Goal: Information Seeking & Learning: Learn about a topic

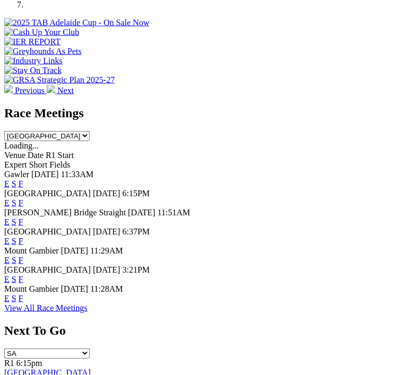
scroll to position [503, 0]
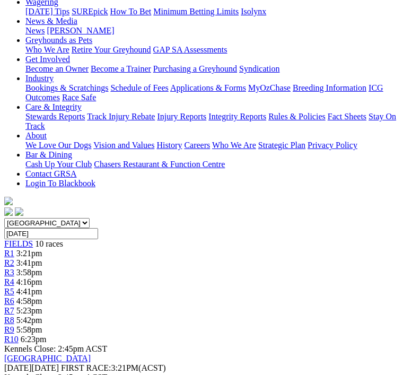
scroll to position [155, 0]
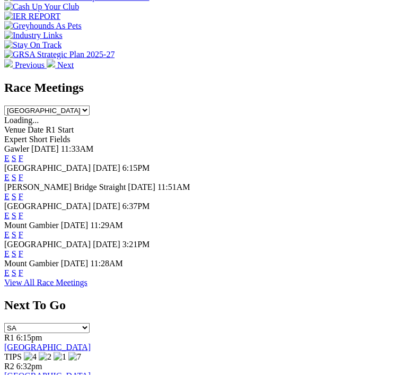
scroll to position [447, 0]
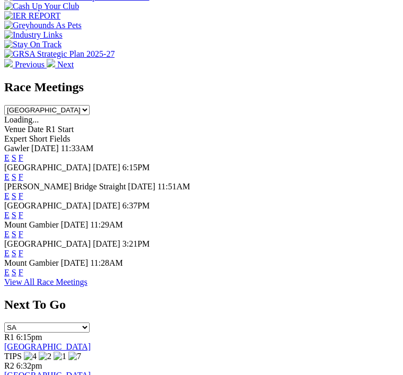
click at [23, 277] on link "F" at bounding box center [21, 272] width 5 height 9
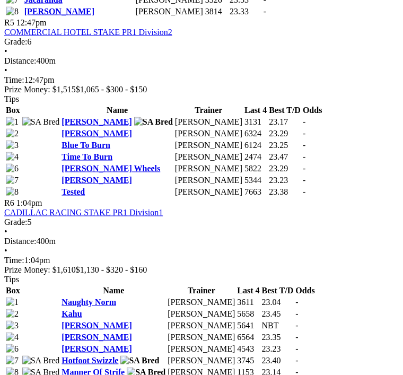
scroll to position [1261, 0]
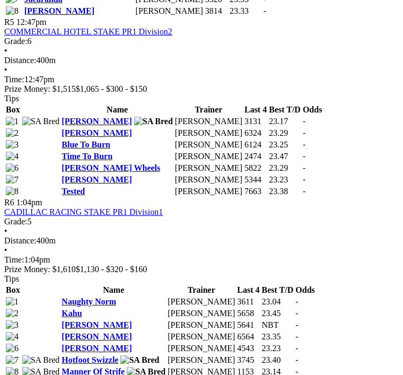
click at [61, 320] on link "[PERSON_NAME]" at bounding box center [96, 324] width 70 height 9
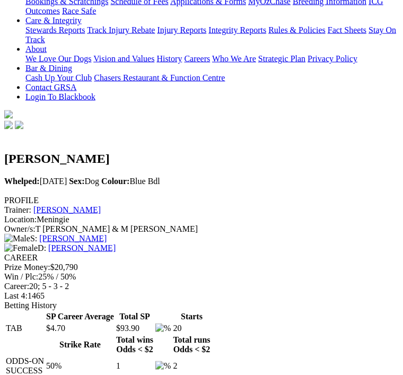
scroll to position [244, 0]
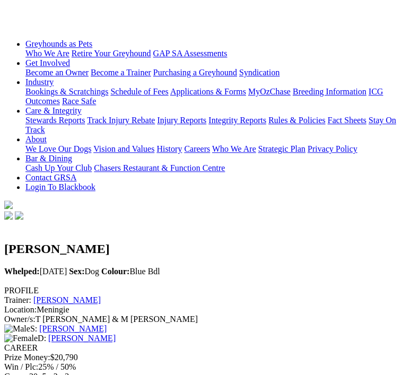
scroll to position [0, 0]
